Goal: Use online tool/utility: Utilize a website feature to perform a specific function

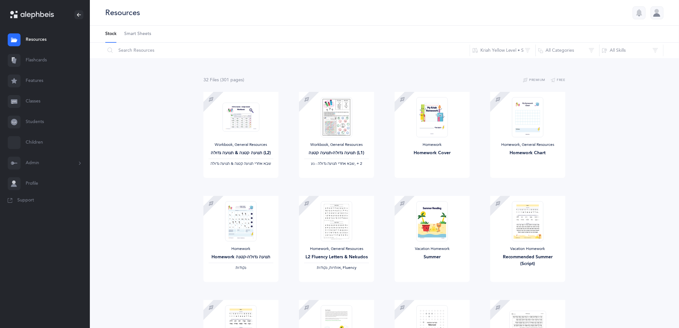
click at [48, 62] on link "Flashcards" at bounding box center [45, 60] width 90 height 21
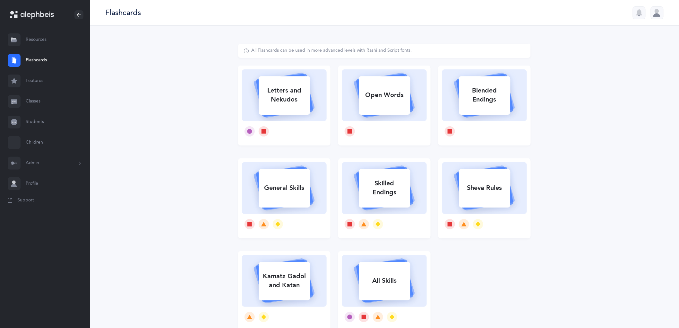
click at [393, 267] on rect at bounding box center [384, 281] width 51 height 39
select select "single"
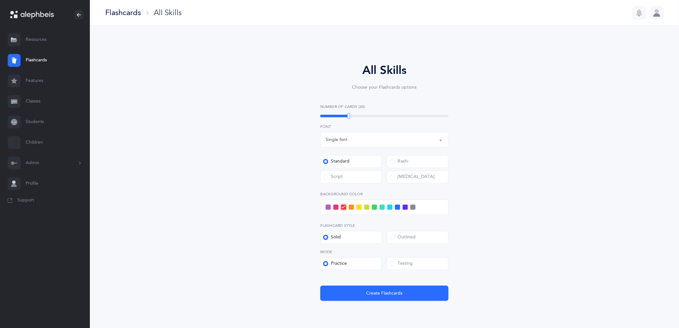
select select
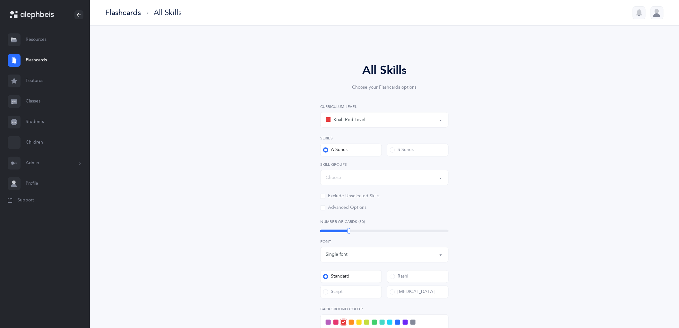
click at [401, 152] on div "S Series" at bounding box center [402, 150] width 24 height 6
click at [0, 0] on input "S Series" at bounding box center [0, 0] width 0 height 0
click at [373, 121] on div "Kriah Red Level" at bounding box center [384, 119] width 117 height 11
click at [363, 151] on span "Kriah Orange Level" at bounding box center [357, 152] width 39 height 6
select select "2"
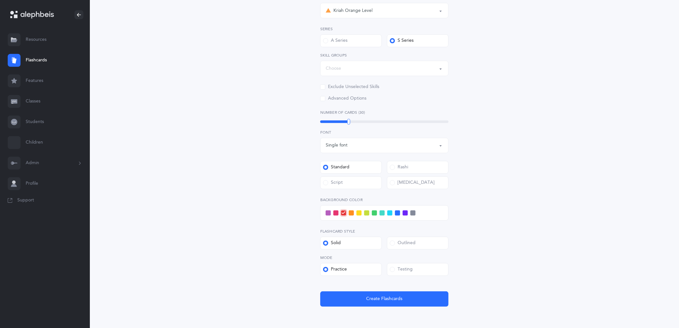
scroll to position [68, 0]
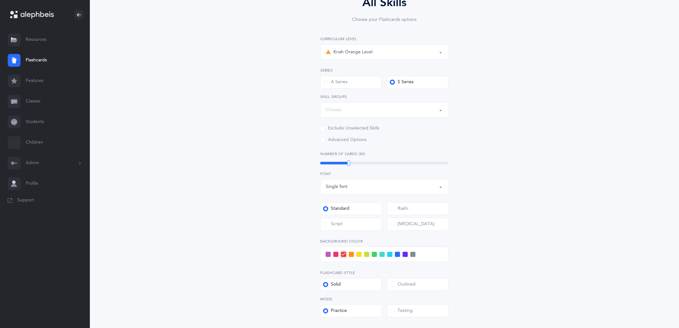
click at [344, 110] on div "Choose" at bounding box center [384, 109] width 117 height 11
click at [334, 129] on link "General Skills" at bounding box center [384, 129] width 117 height 13
select select "General Skills"
select select
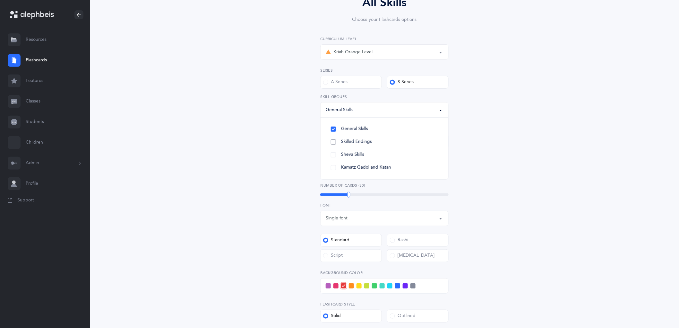
click at [334, 143] on link "Skilled Endings" at bounding box center [384, 141] width 117 height 13
select select
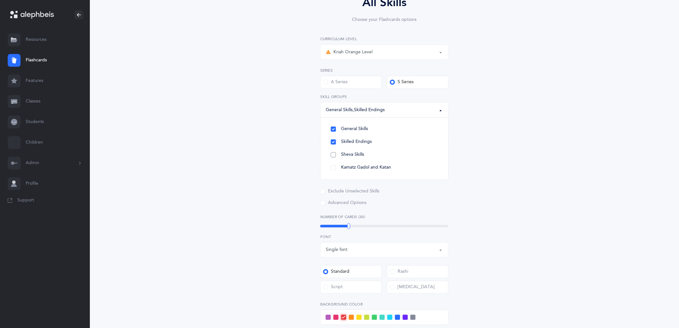
click at [334, 155] on link "Sheva Skills" at bounding box center [384, 154] width 117 height 13
select select
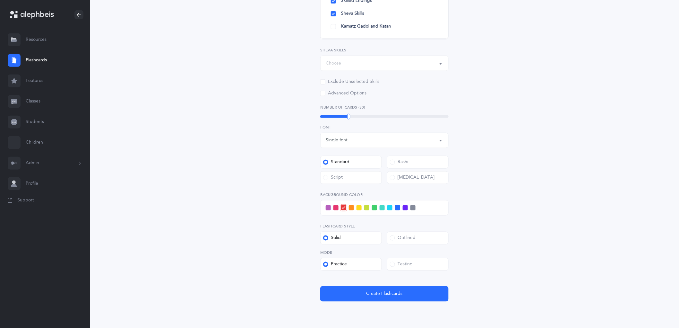
scroll to position [210, 0]
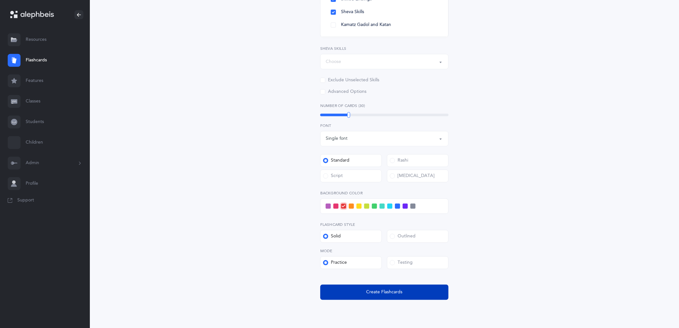
click at [393, 295] on span "Create Flashcards" at bounding box center [385, 292] width 36 height 7
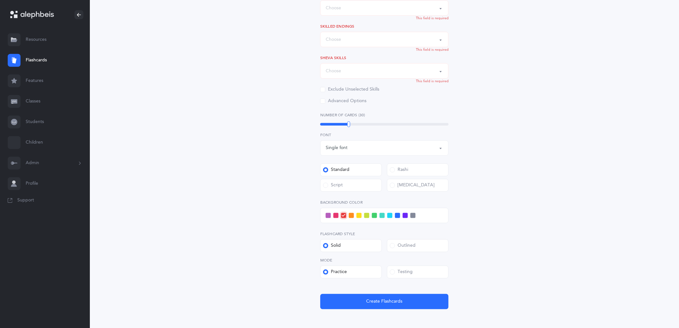
scroll to position [130, 0]
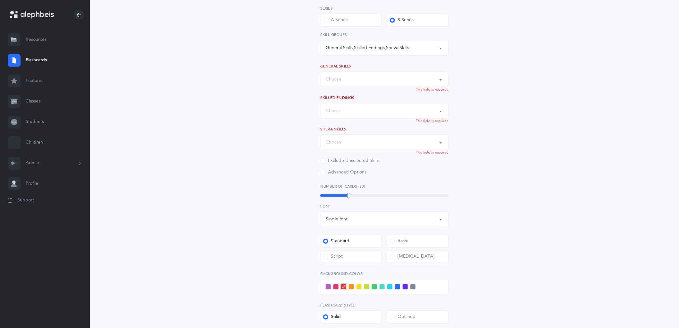
click at [357, 76] on div "Choose" at bounding box center [384, 79] width 117 height 11
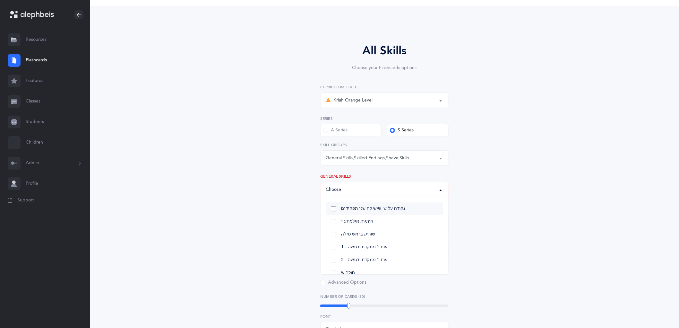
scroll to position [0, 0]
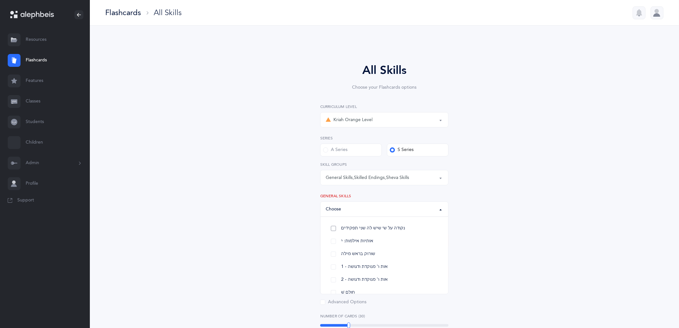
click at [334, 229] on link "נקודה על ש׳ שיש לה שני תפקידים" at bounding box center [384, 228] width 117 height 13
select select "27"
click at [334, 244] on link "אותיות אילמות: י" at bounding box center [384, 241] width 117 height 13
click at [333, 252] on link "שורוק בראש מילה" at bounding box center [384, 253] width 117 height 13
click at [331, 271] on link "1 - אות ו' מנוקדת ודגושה" at bounding box center [384, 266] width 117 height 13
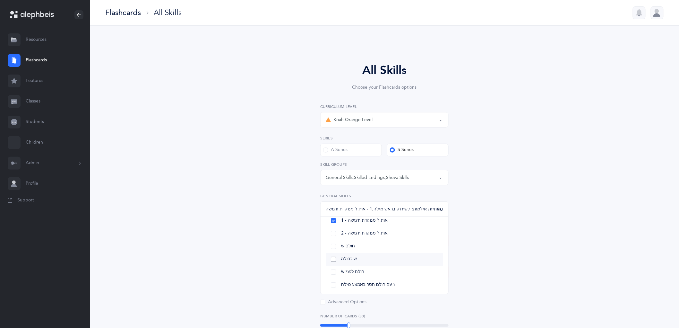
scroll to position [49, 0]
click at [335, 231] on link "2 - אות ו' מנוקדת ודגושה" at bounding box center [384, 230] width 117 height 13
click at [334, 242] on link "חולם שׁ" at bounding box center [384, 243] width 117 height 13
click at [336, 261] on link "שׂ כפולה" at bounding box center [384, 256] width 117 height 13
click at [338, 274] on link "חולם לפני שׂ" at bounding box center [384, 269] width 117 height 13
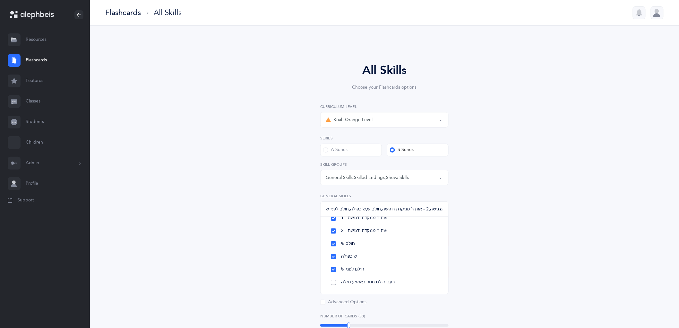
click at [338, 280] on link "ו עם חולם חסר באמצע מילה" at bounding box center [384, 282] width 117 height 13
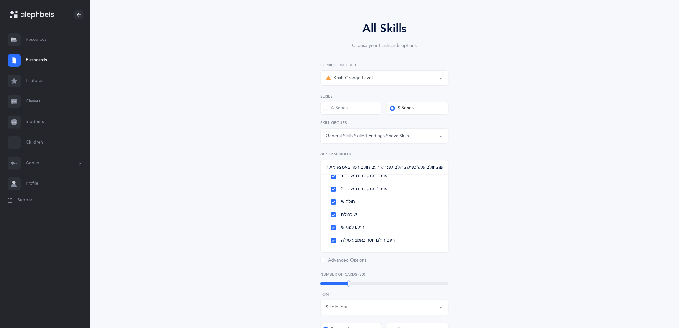
scroll to position [107, 0]
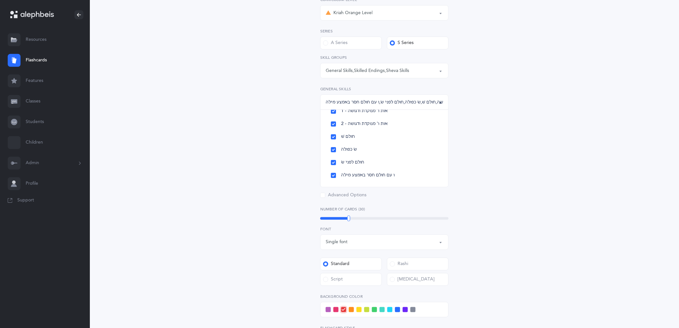
click at [309, 156] on div "All Skills Choose your Flashcards options Kriah Red Level Kriah Orange Level Kr…" at bounding box center [384, 179] width 164 height 448
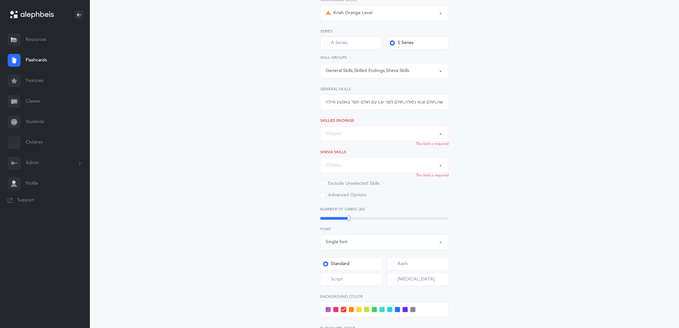
click at [334, 131] on div "Choose" at bounding box center [333, 133] width 15 height 7
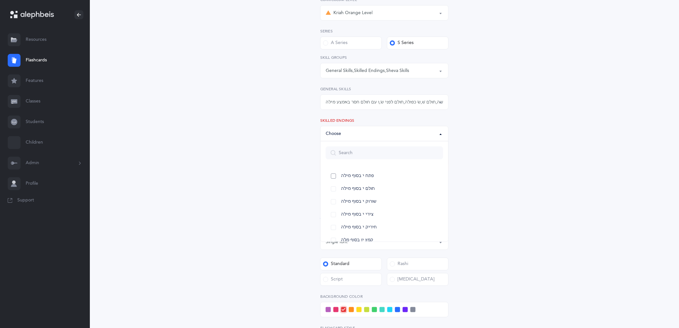
click at [345, 174] on span "פתח י בסוף מילה" at bounding box center [357, 176] width 33 height 6
select select "20"
click at [347, 185] on link "חולם י בסוף מילה" at bounding box center [384, 188] width 117 height 13
click at [345, 203] on span "שורוק י בסוף מילה" at bounding box center [358, 202] width 35 height 6
click at [354, 221] on link "חיריק י בסוף מילה" at bounding box center [384, 227] width 117 height 13
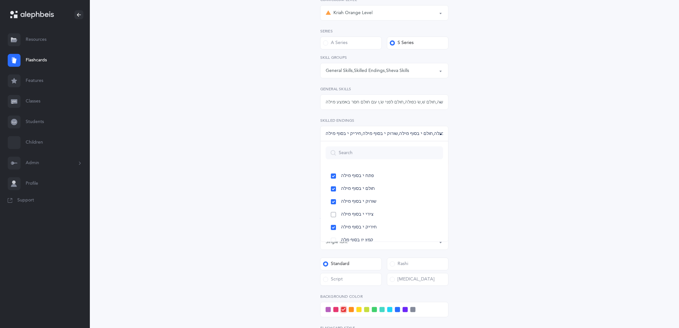
click at [351, 214] on span "צירי י בסוף מילה" at bounding box center [357, 215] width 32 height 6
click at [352, 184] on span "ה בסוף מילה" at bounding box center [353, 182] width 24 height 6
click at [352, 201] on link "מפיק הּ" at bounding box center [384, 207] width 117 height 13
click at [350, 219] on span "ח בסוף מילה" at bounding box center [353, 220] width 24 height 6
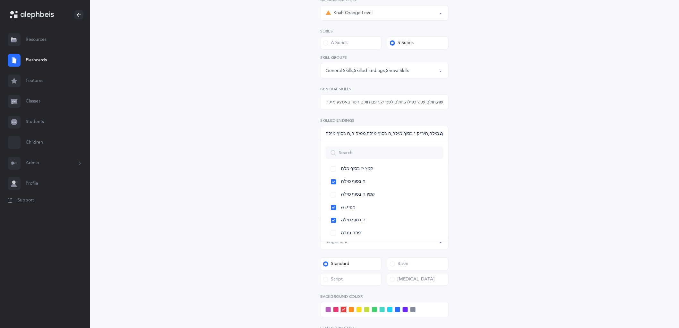
click at [304, 210] on div "All Skills Choose your Flashcards options Kriah Red Level Kriah Orange Level Kr…" at bounding box center [384, 179] width 164 height 448
click at [347, 170] on div "Choose" at bounding box center [384, 165] width 117 height 11
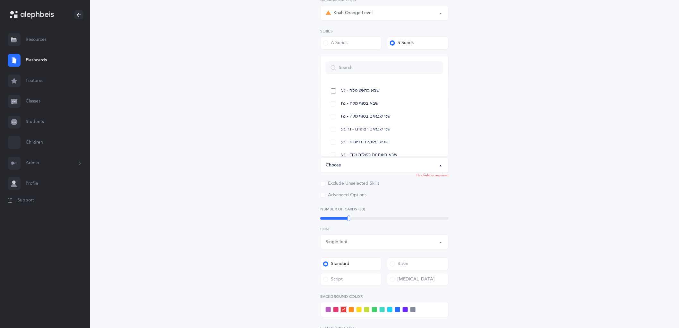
click at [340, 92] on link "שבא בראש מלה - נע" at bounding box center [384, 90] width 117 height 13
select select "12"
click at [340, 106] on link "שבא בסוף מלה - נח" at bounding box center [384, 103] width 117 height 13
click at [342, 117] on span "שני שבאים בסוף מלה - נח" at bounding box center [365, 117] width 49 height 6
click at [347, 133] on link "שני שבאים רצופים - נח,נע" at bounding box center [384, 129] width 117 height 13
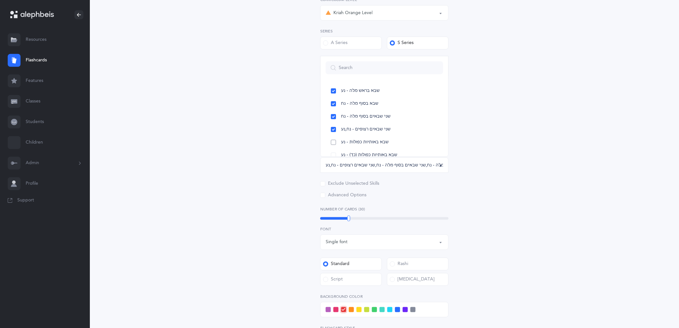
click at [350, 140] on span "שבא באותיות כפולות - נע" at bounding box center [365, 142] width 48 height 6
click at [351, 100] on link "שבא באות דגושה - נע" at bounding box center [384, 96] width 117 height 13
click at [351, 113] on link "שבא אחרי [PERSON_NAME] בראש מילה" at bounding box center [384, 109] width 117 height 13
click at [357, 129] on link "שבא באותיות כפולות - נח" at bounding box center [384, 135] width 117 height 13
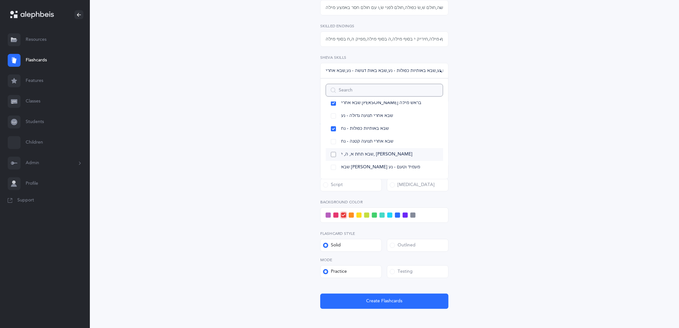
scroll to position [214, 0]
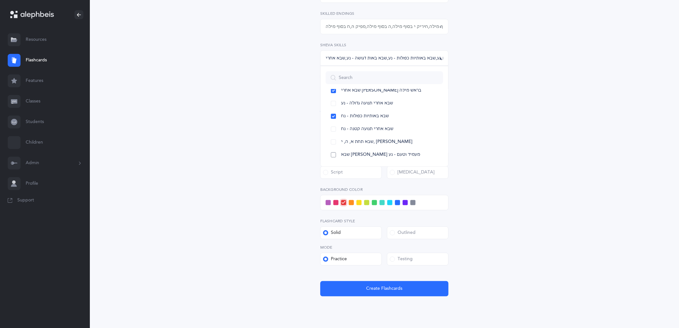
click at [352, 155] on span "שבא [PERSON_NAME] מעמיד וטעם - נע" at bounding box center [380, 155] width 79 height 6
click at [382, 287] on span "Create Flashcards" at bounding box center [385, 288] width 36 height 7
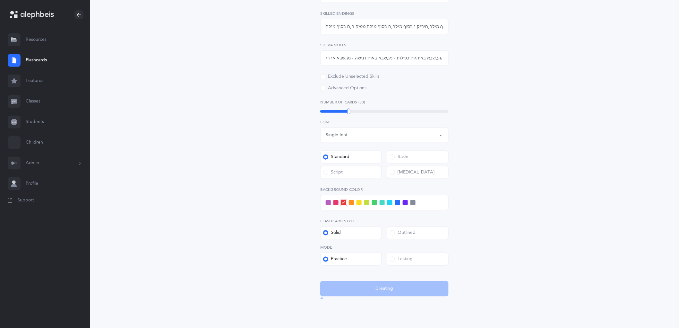
scroll to position [0, 0]
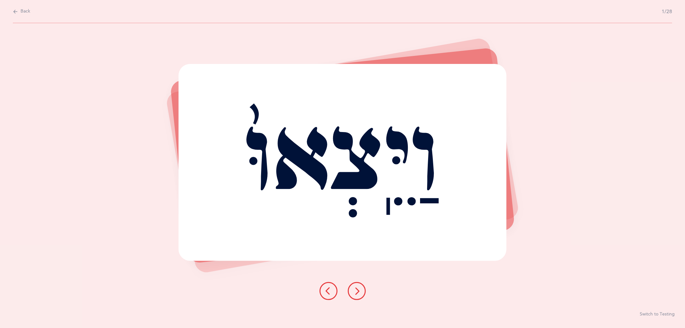
click at [357, 295] on button at bounding box center [357, 291] width 18 height 18
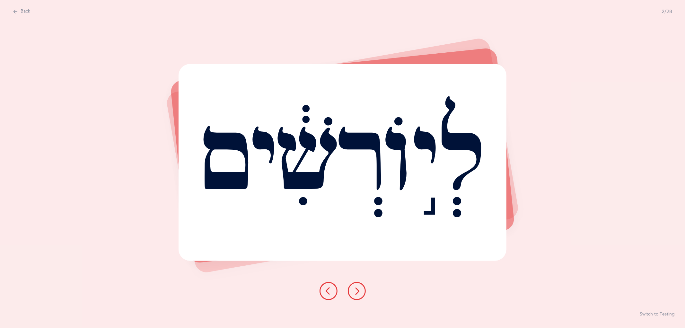
click at [353, 236] on div "לְי֣וֹרְשִׁ֔ים" at bounding box center [342, 162] width 328 height 197
click at [26, 12] on span "Back" at bounding box center [26, 11] width 10 height 6
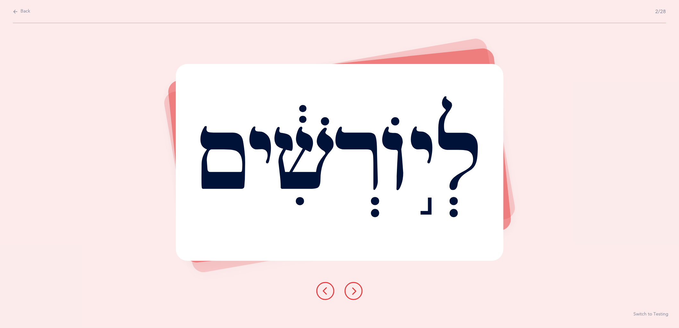
select select "2"
select select "single"
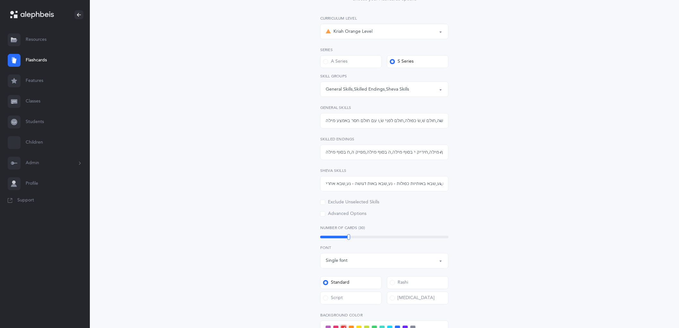
scroll to position [233, 0]
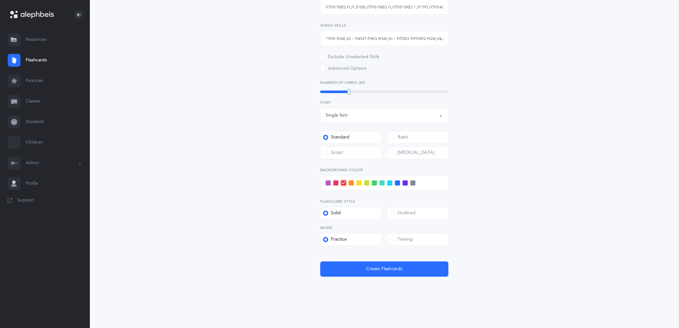
click at [403, 239] on div "Testing" at bounding box center [401, 239] width 23 height 6
click at [0, 0] on input "Testing" at bounding box center [0, 0] width 0 height 0
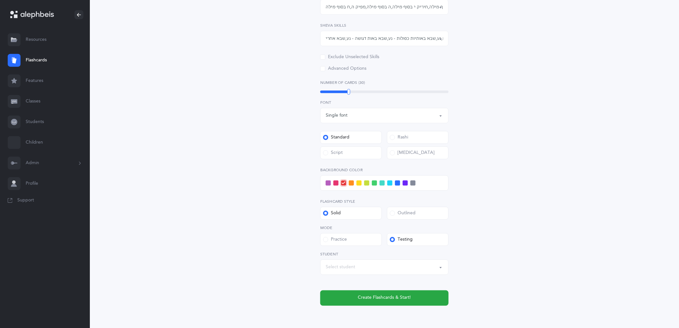
click at [366, 272] on button "Select student" at bounding box center [384, 266] width 128 height 15
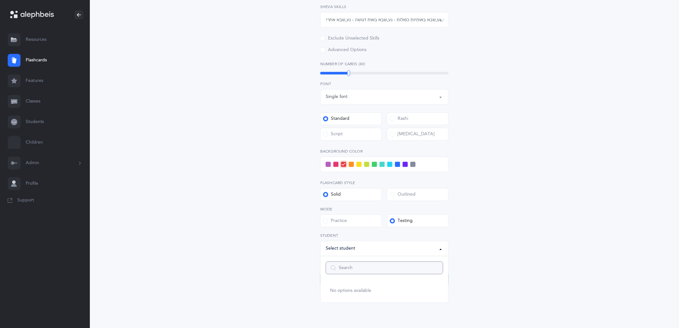
scroll to position [262, 0]
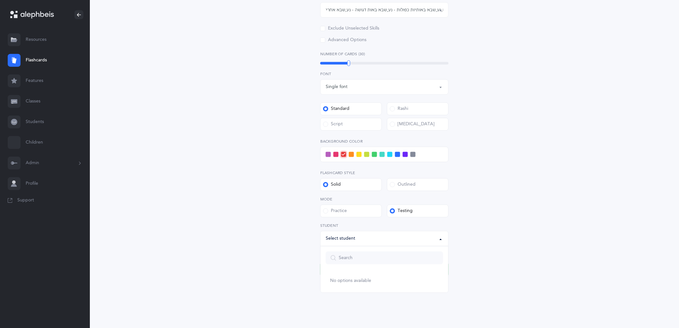
click at [303, 252] on div "All Skills Choose your Flashcards options Kriah Red Level Kriah Orange Level Kr…" at bounding box center [384, 38] width 164 height 477
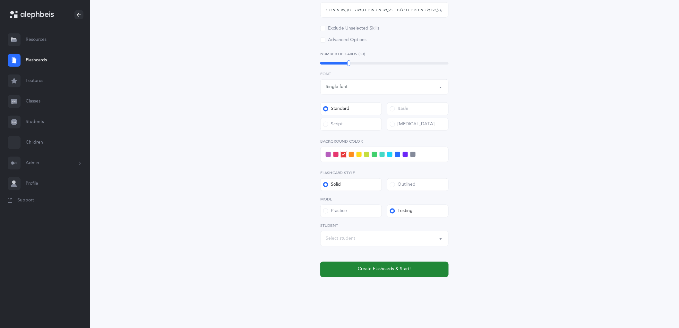
click at [355, 269] on button "Create Flashcards & Start!" at bounding box center [384, 269] width 128 height 15
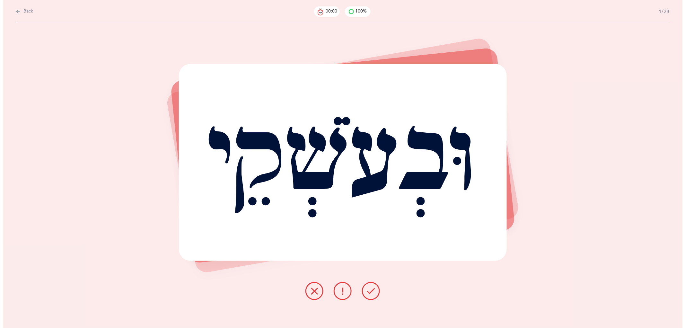
scroll to position [0, 0]
click at [339, 293] on icon at bounding box center [343, 291] width 8 height 8
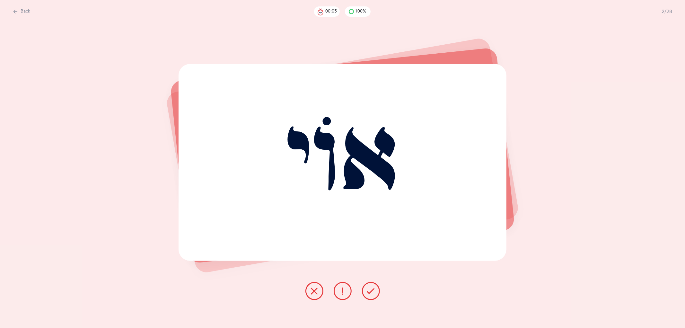
click at [316, 291] on icon at bounding box center [314, 291] width 8 height 8
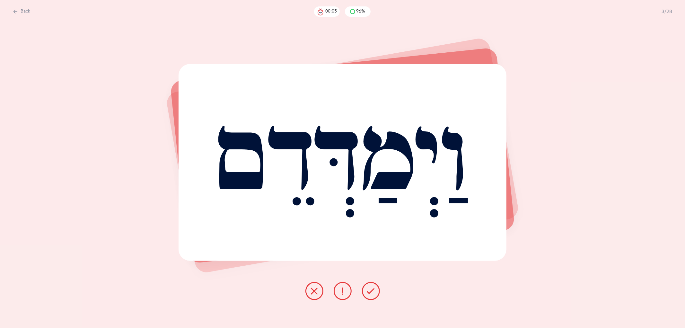
click at [325, 224] on div "וַיְמַדְּדֵם" at bounding box center [342, 162] width 328 height 197
click at [312, 288] on icon at bounding box center [314, 291] width 8 height 8
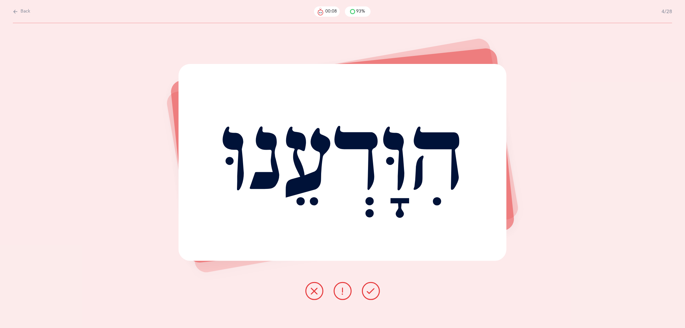
click at [339, 291] on icon at bounding box center [343, 291] width 8 height 8
